Goal: Information Seeking & Learning: Check status

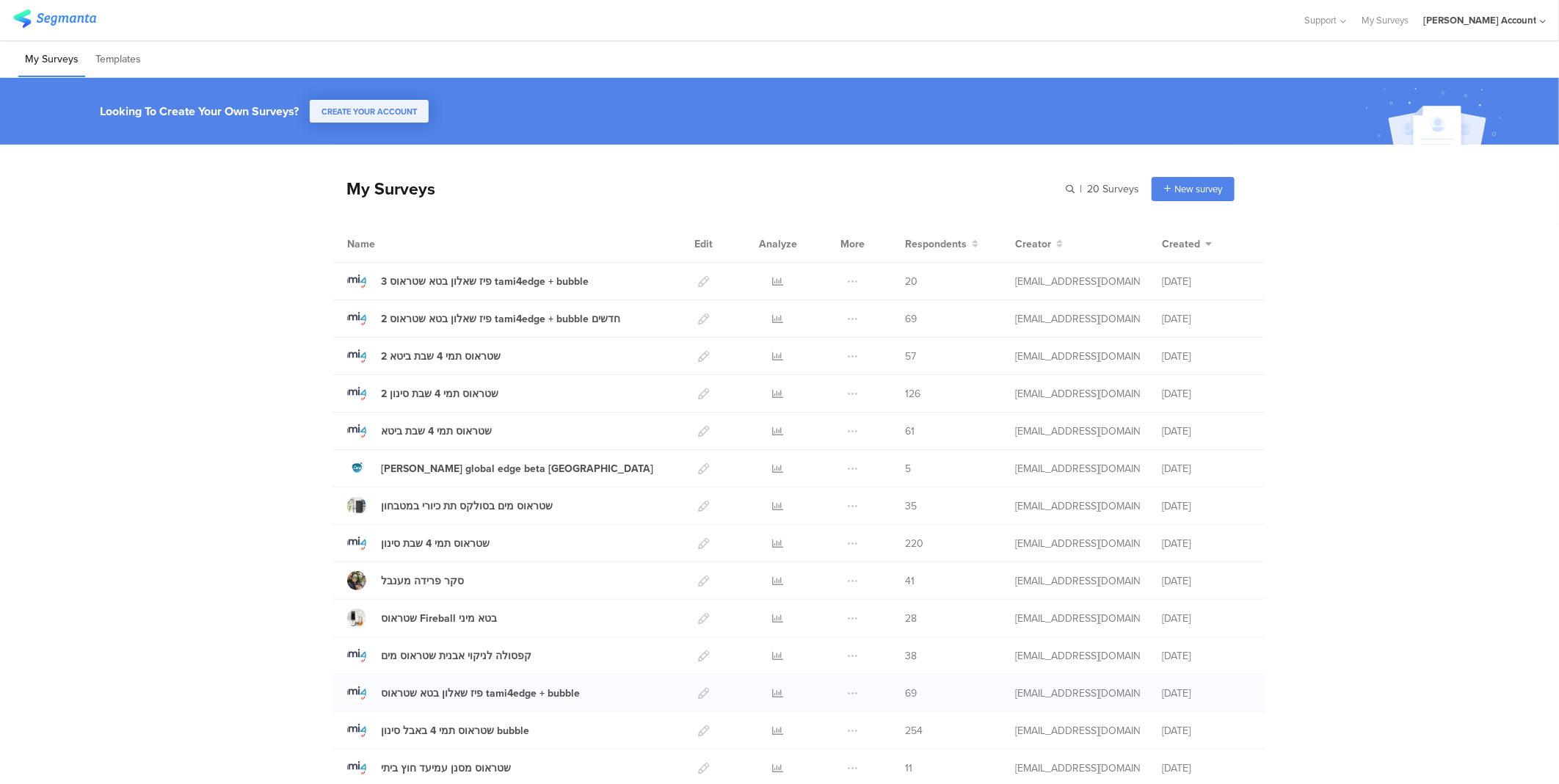
scroll to position [81, 0]
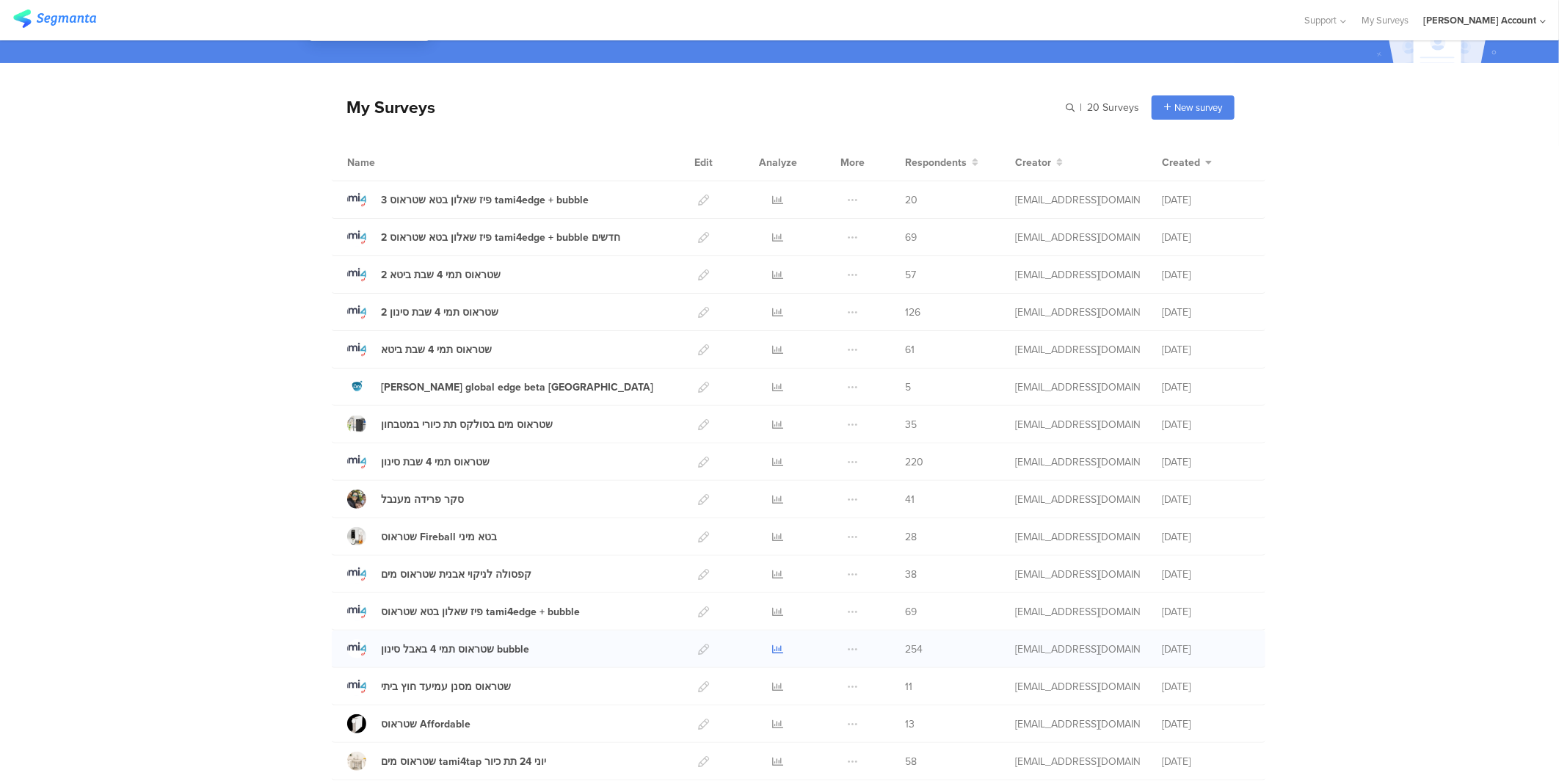
click at [773, 644] on icon at bounding box center [779, 649] width 11 height 11
click at [467, 645] on div "שטראוס תמי 4 באבל סינון bubble" at bounding box center [455, 649] width 148 height 15
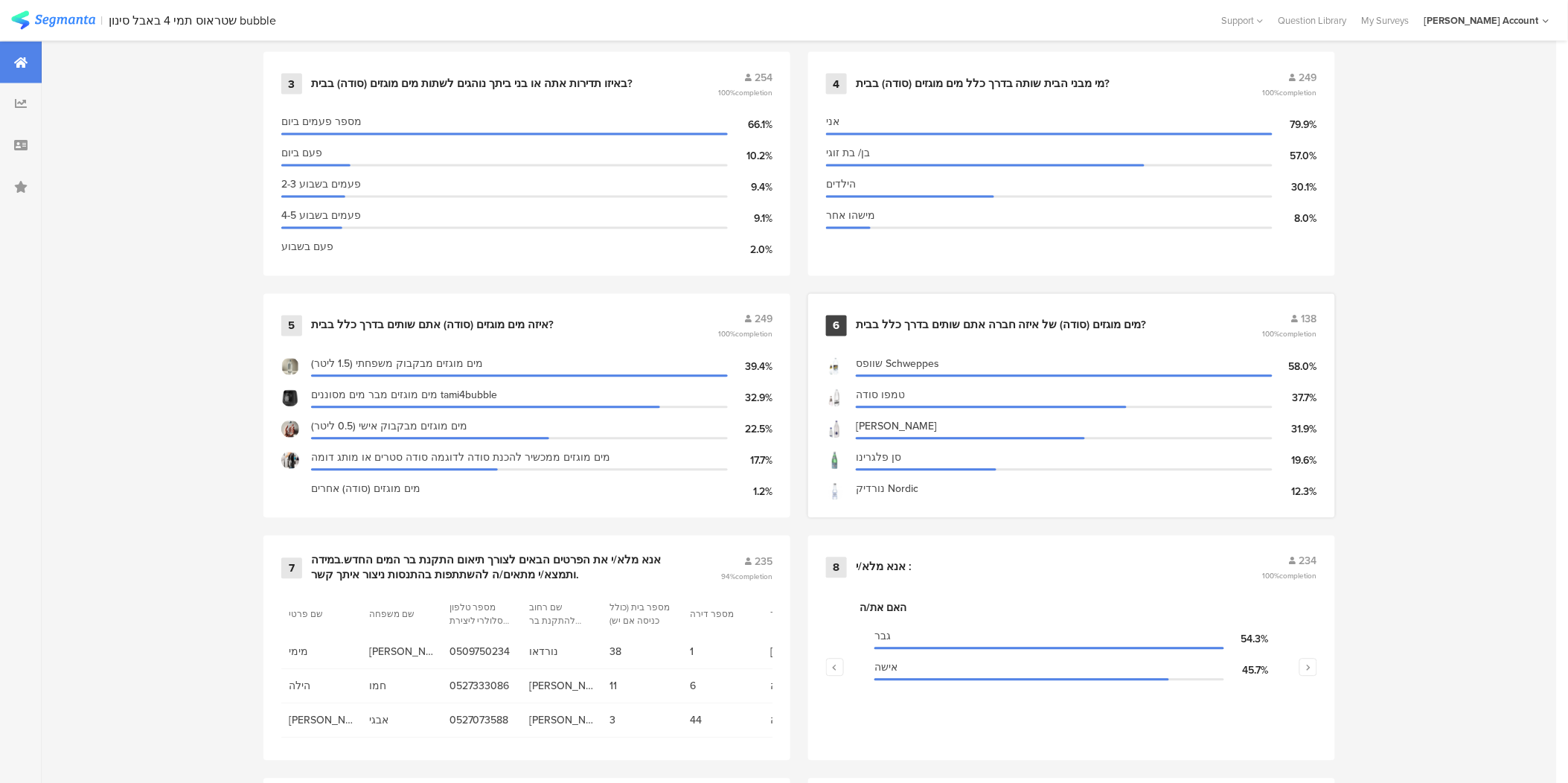
scroll to position [909, 0]
click at [558, 552] on div "אנא מלא/י את הפרטים הבאים לצורך תיאום התקנת בר המים החדש.במידה ותמצא/י מתאים/ה …" at bounding box center [497, 567] width 373 height 29
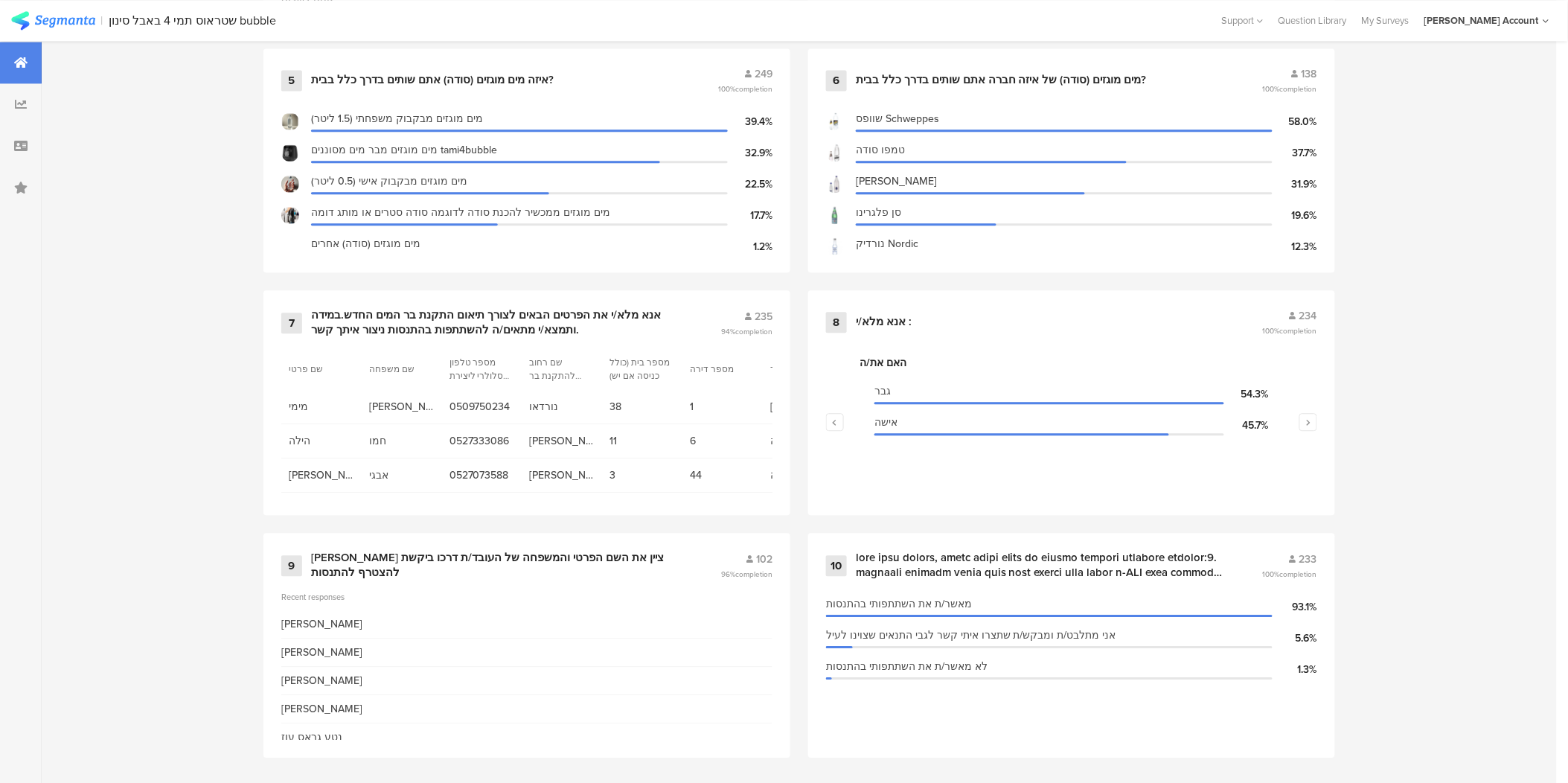
scroll to position [95, 0]
